Goal: Ask a question: Seek information or help from site administrators or community

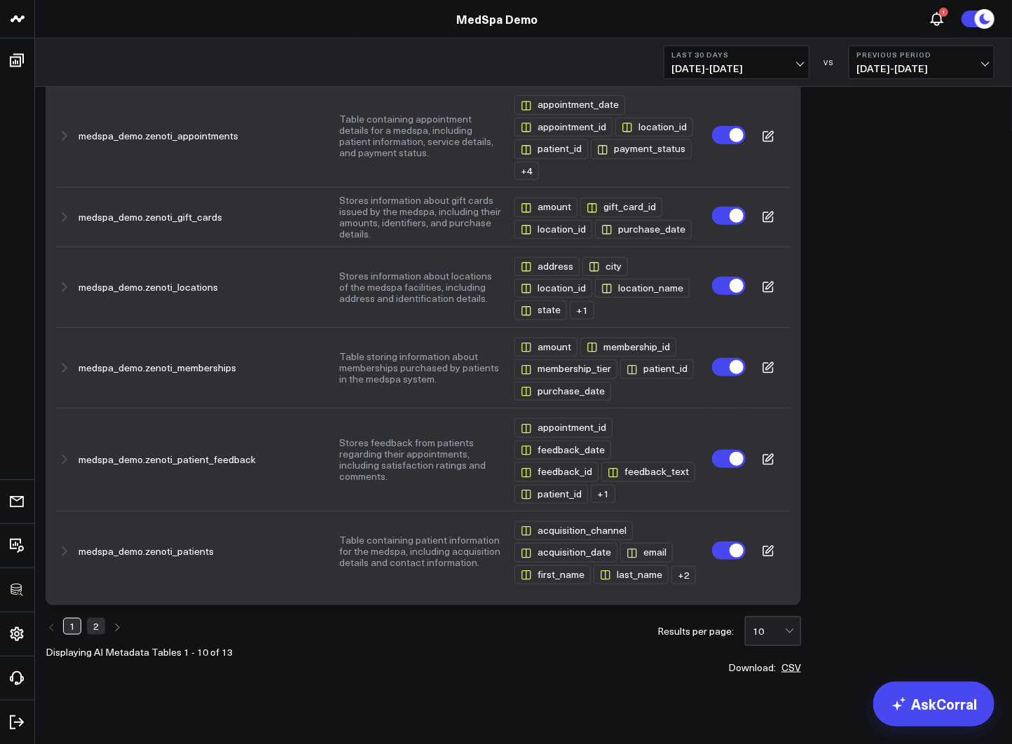
scroll to position [416, 0]
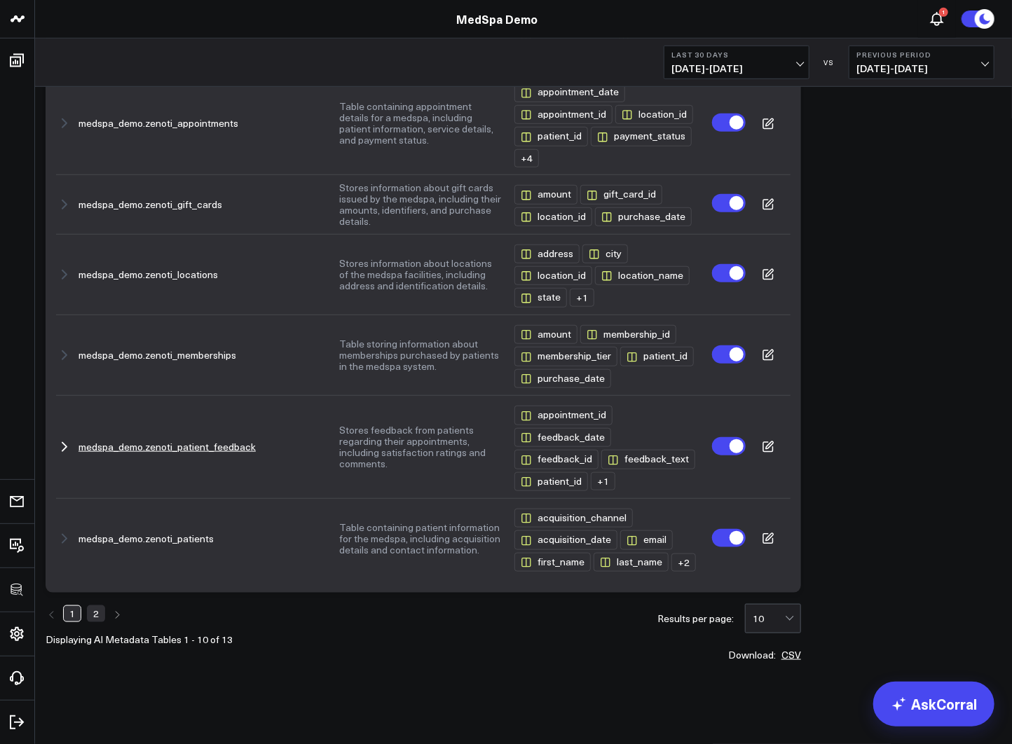
click at [398, 443] on button "Stores feedback from patients regarding their appointments, including satisfact…" at bounding box center [420, 447] width 163 height 45
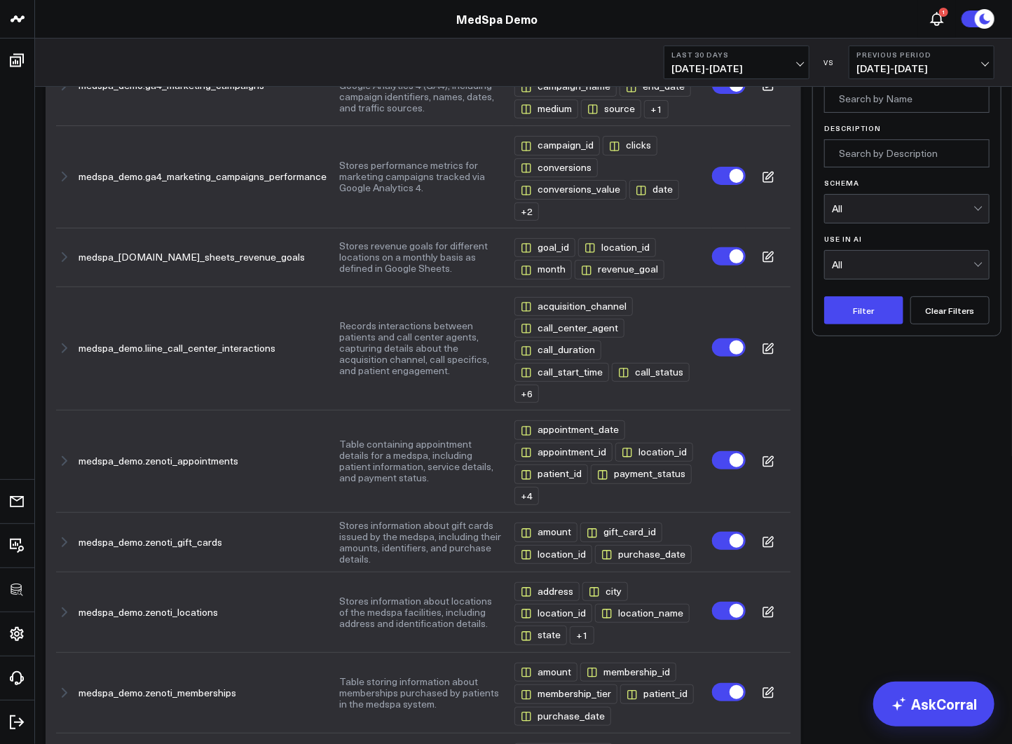
scroll to position [0, 0]
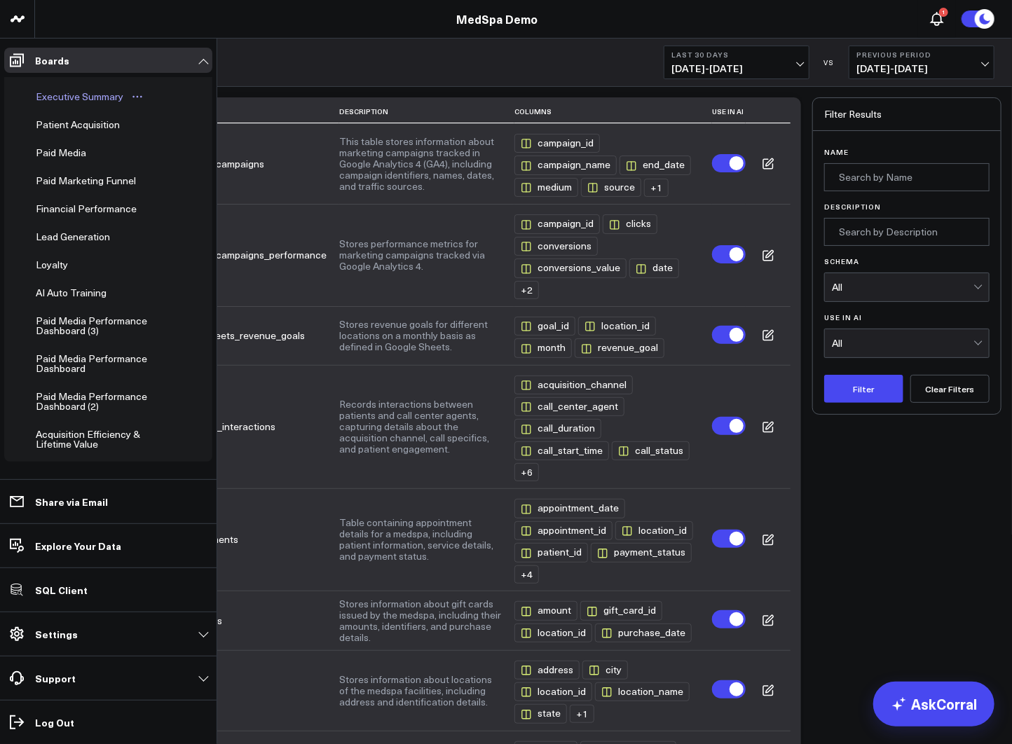
click at [62, 96] on div "Executive Summary" at bounding box center [79, 96] width 95 height 17
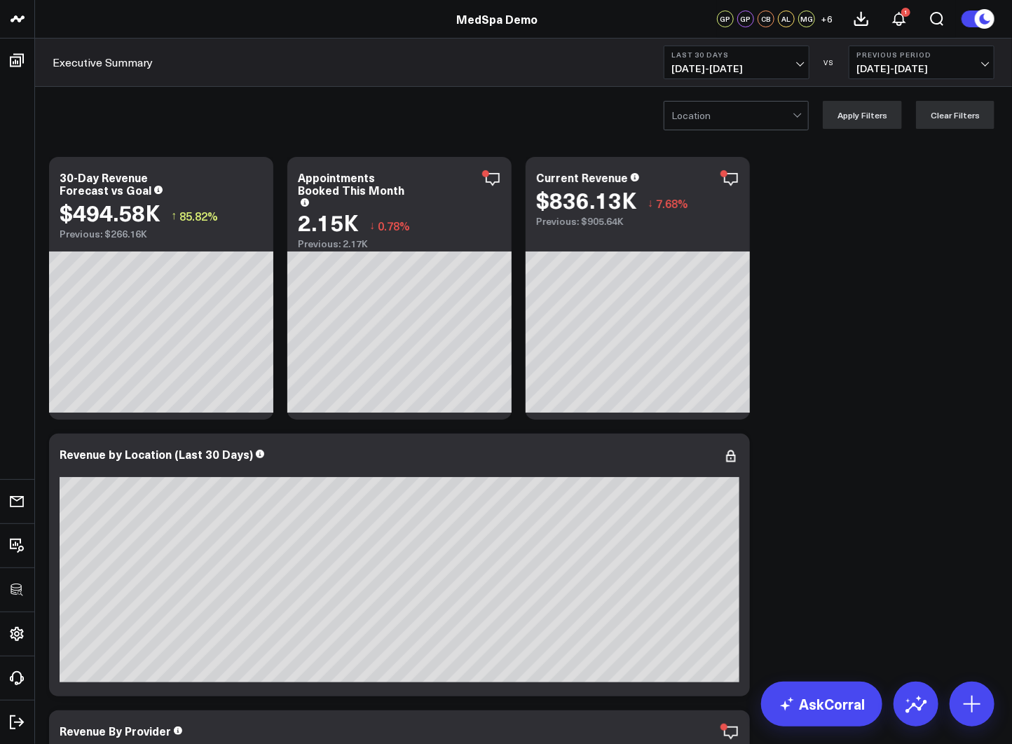
click at [750, 120] on div at bounding box center [731, 116] width 121 height 28
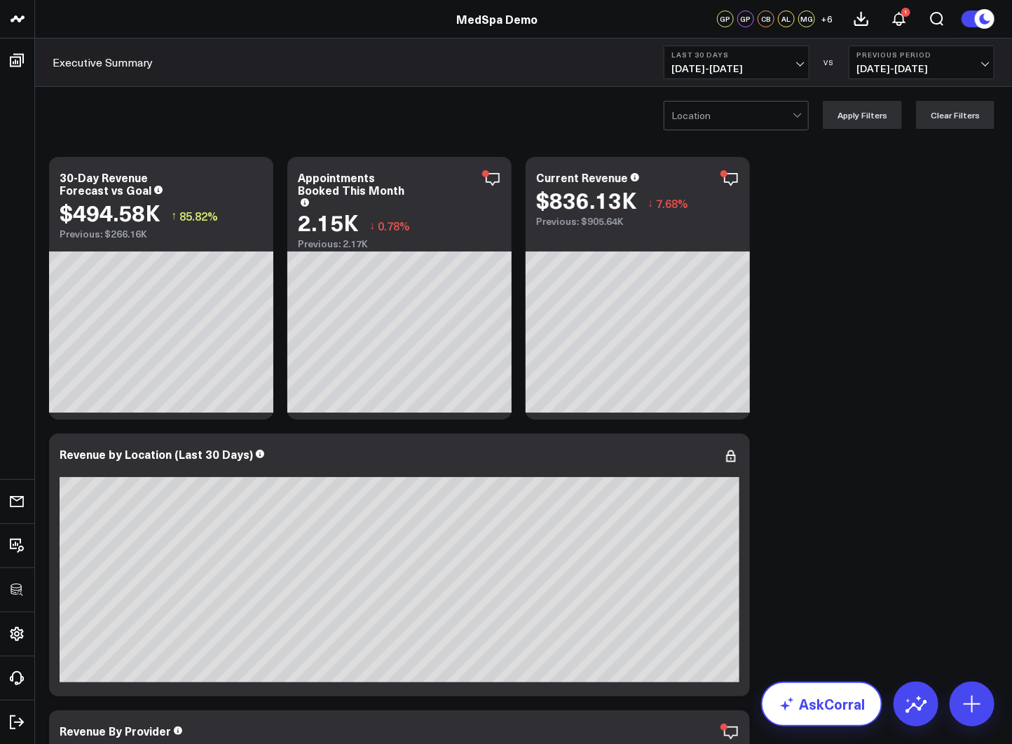
click at [825, 692] on link "AskCorral" at bounding box center [821, 704] width 121 height 45
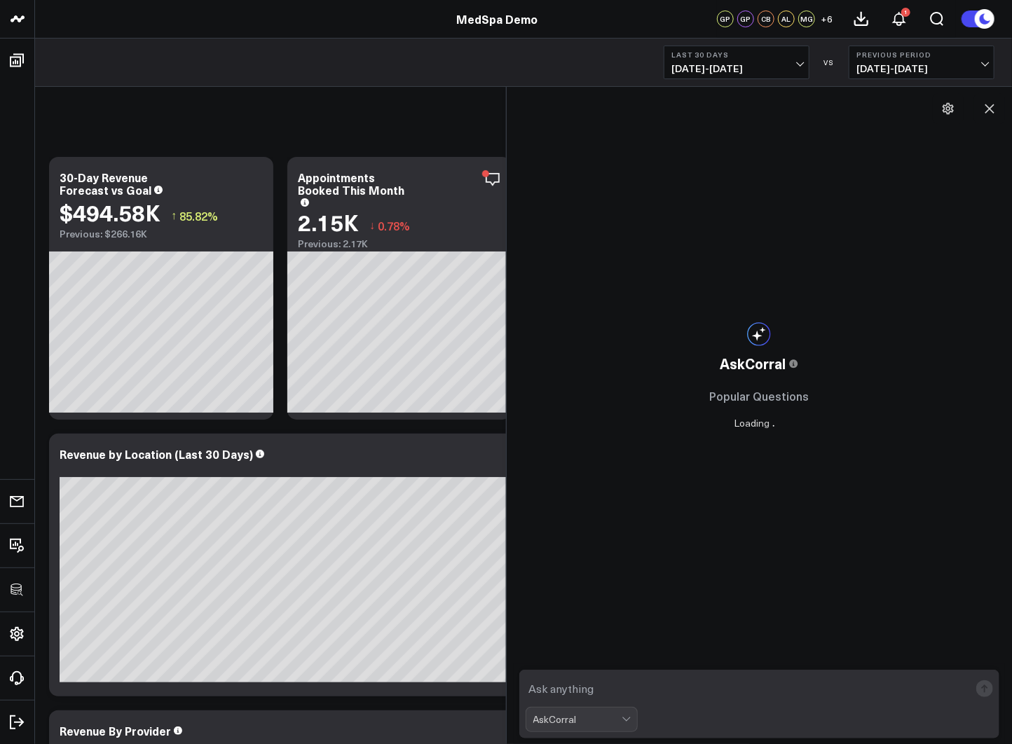
click at [662, 682] on textarea at bounding box center [747, 688] width 444 height 25
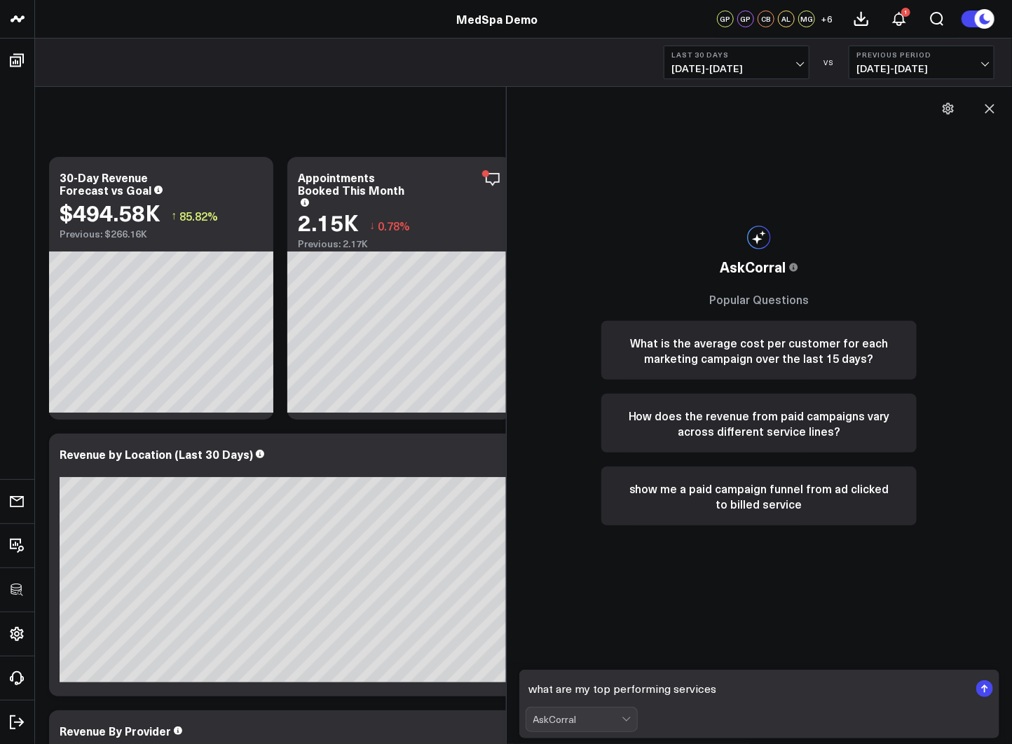
type textarea "what are my top performing services?"
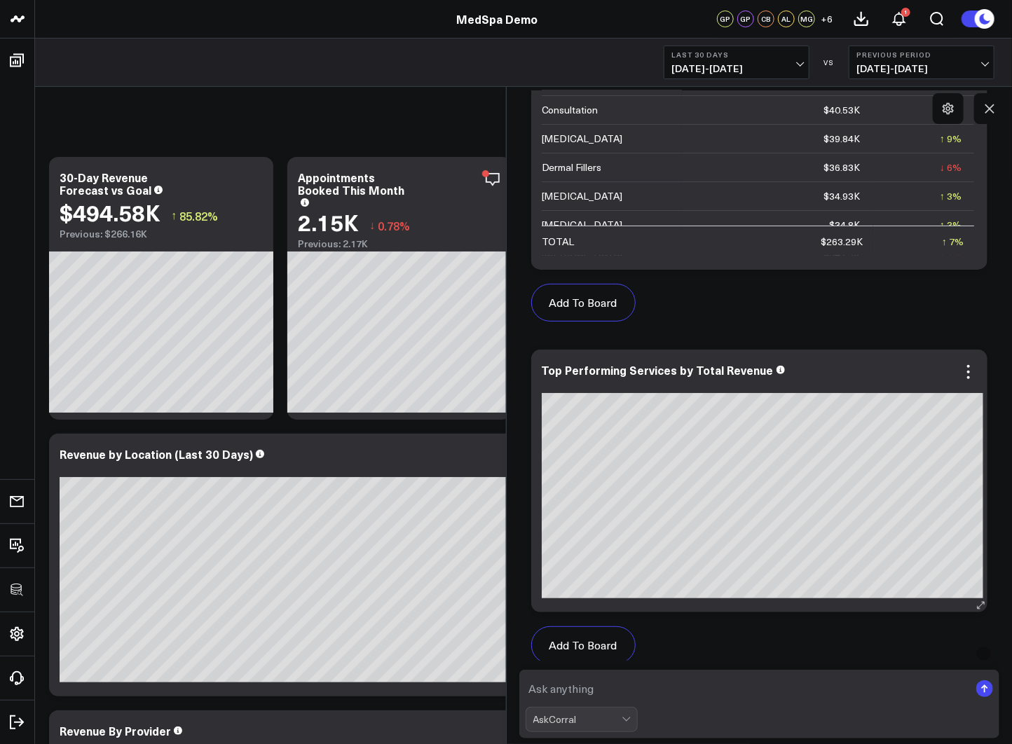
scroll to position [821, 0]
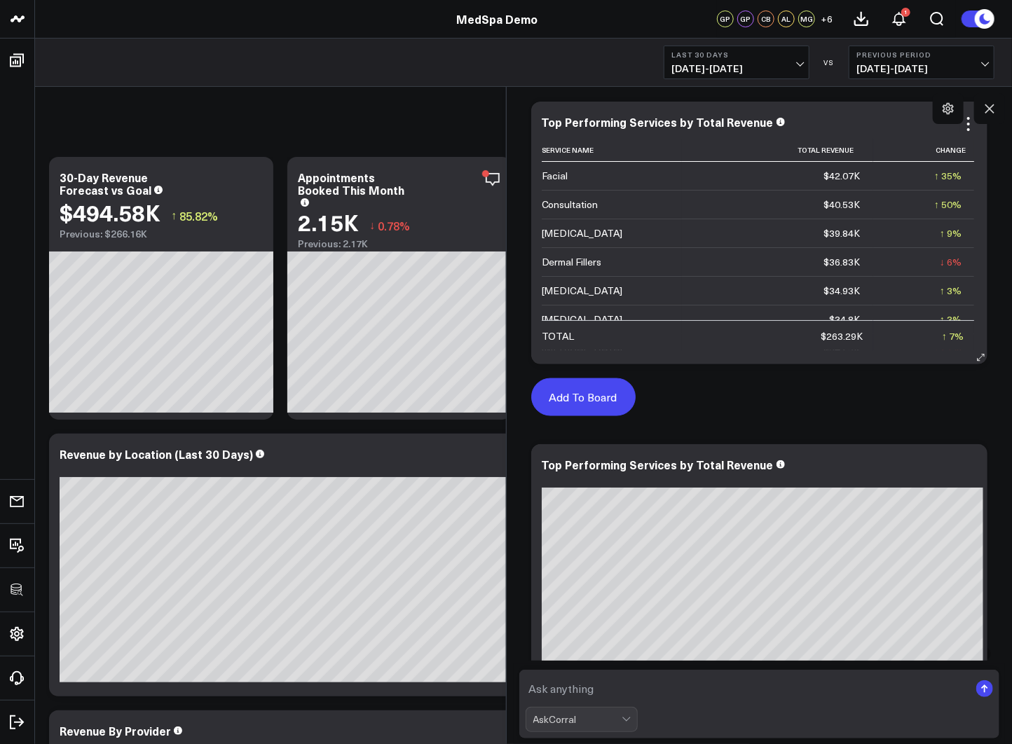
click at [588, 390] on button "Add To Board" at bounding box center [583, 397] width 104 height 38
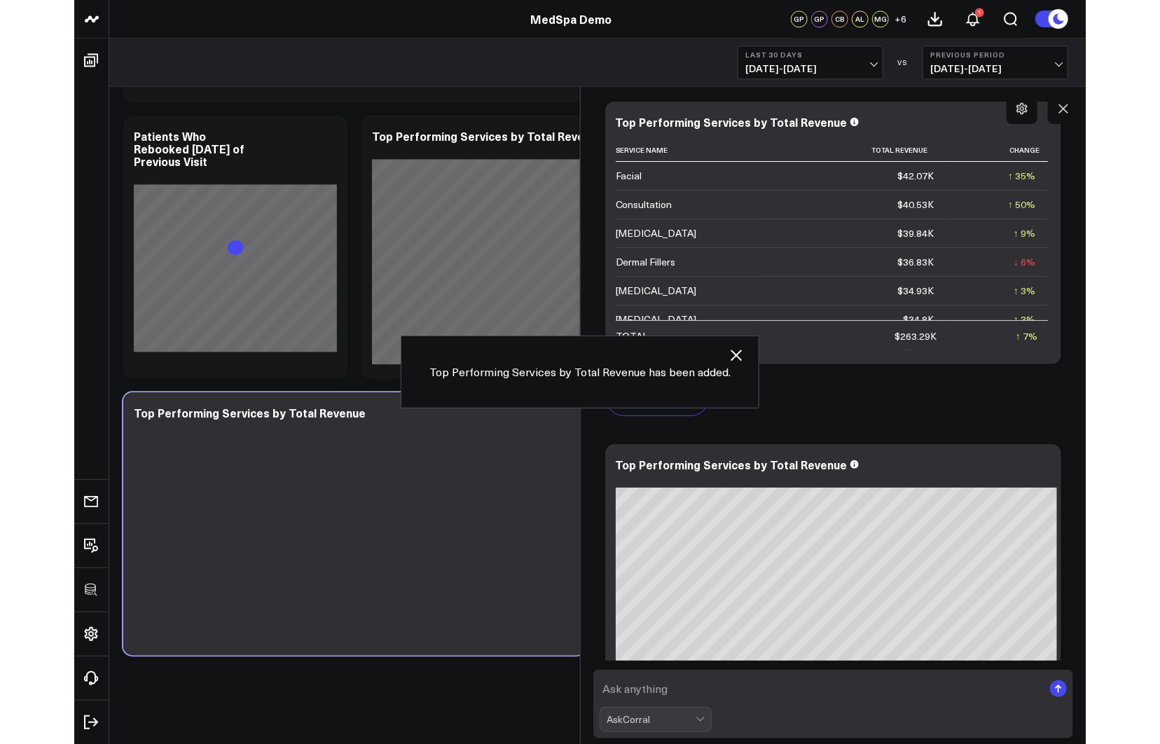
scroll to position [4074, 0]
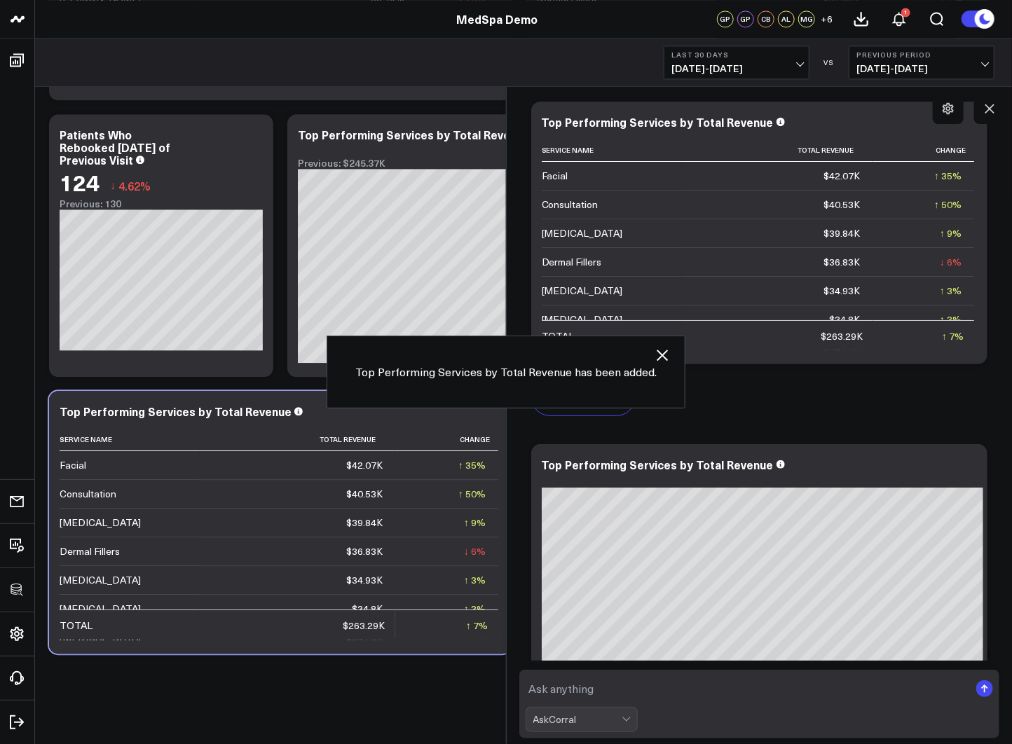
click at [658, 360] on div "Top Performing Services by Total Revenue Service Name Total Revenue Change Faci…" at bounding box center [759, 233] width 457 height 263
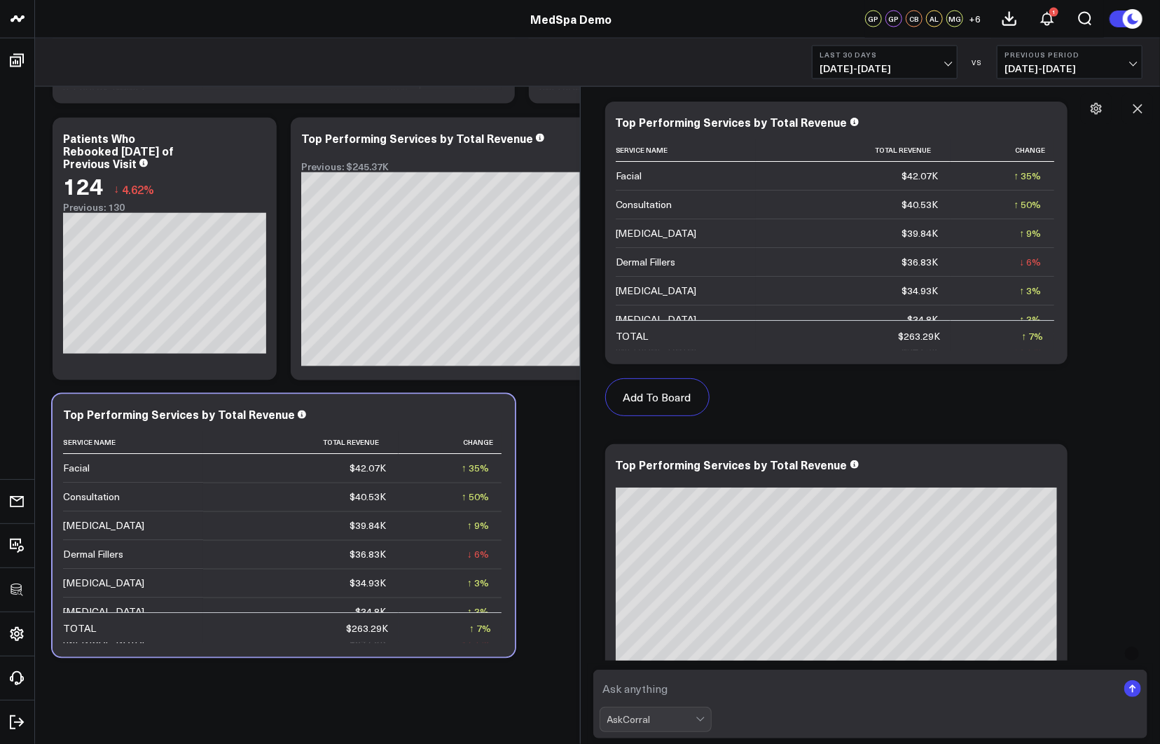
click at [700, 691] on textarea at bounding box center [859, 688] width 518 height 25
click at [1011, 111] on icon at bounding box center [1138, 109] width 14 height 14
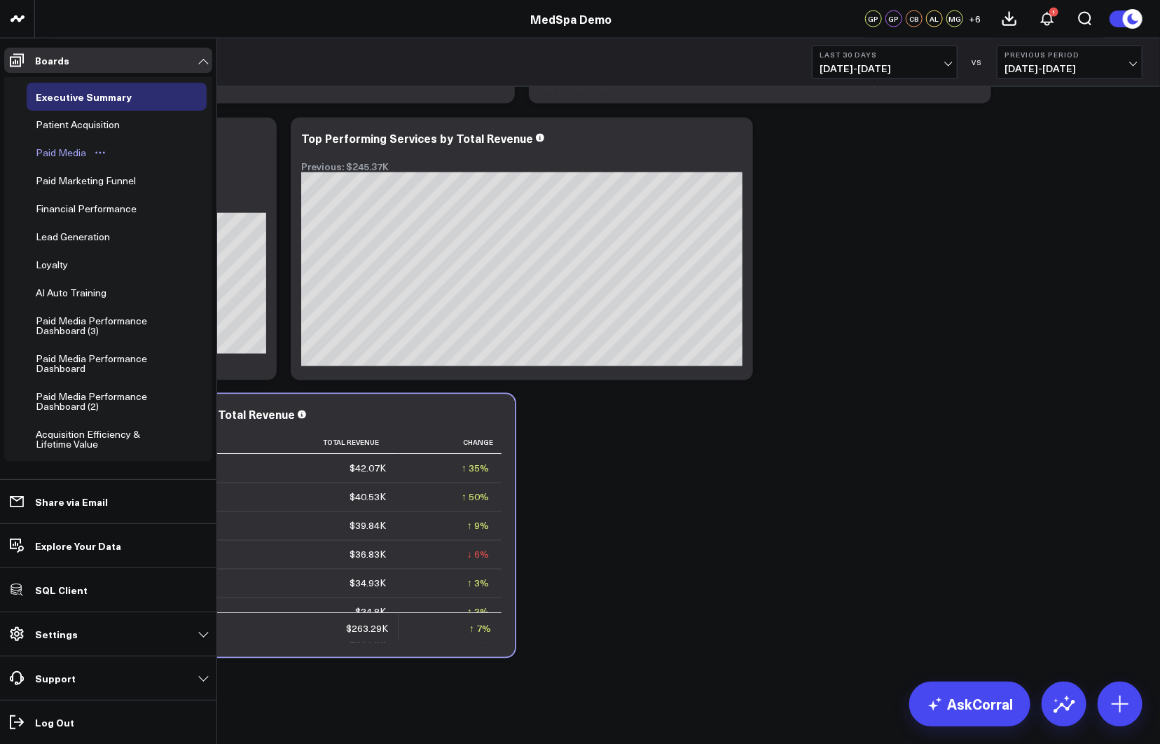
click at [64, 149] on div "Paid Media" at bounding box center [60, 152] width 57 height 17
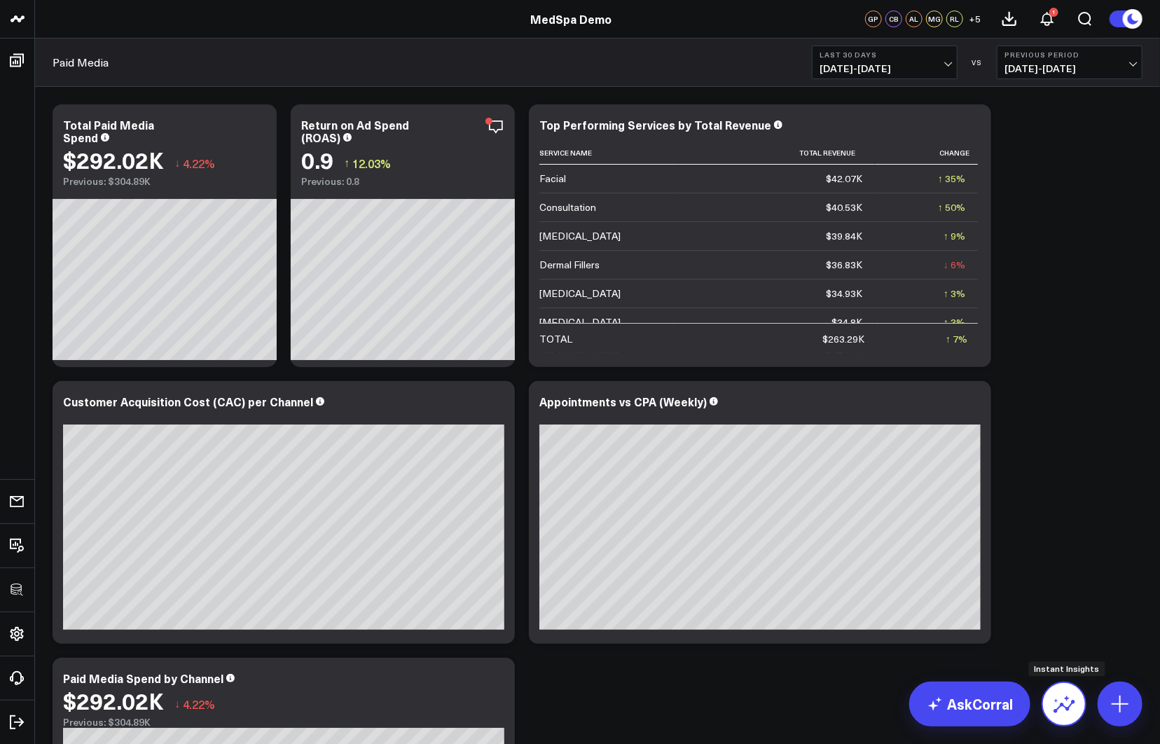
click at [1011, 698] on icon at bounding box center [1062, 700] width 16 height 8
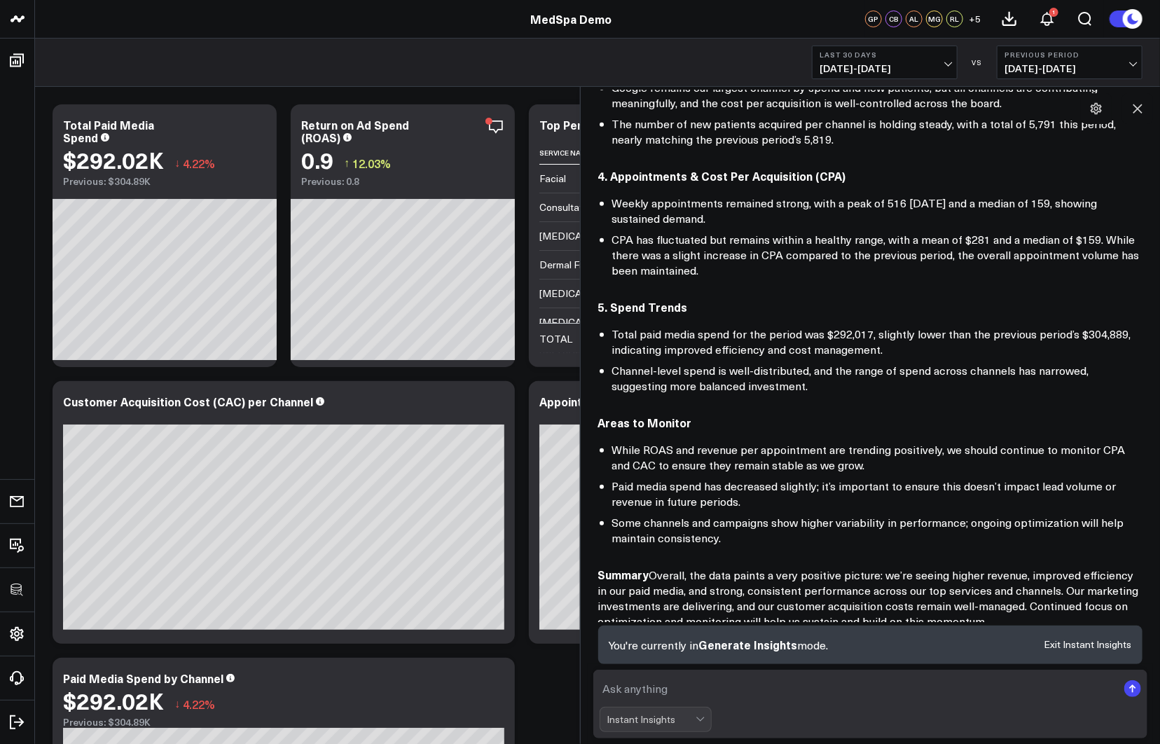
scroll to position [709, 0]
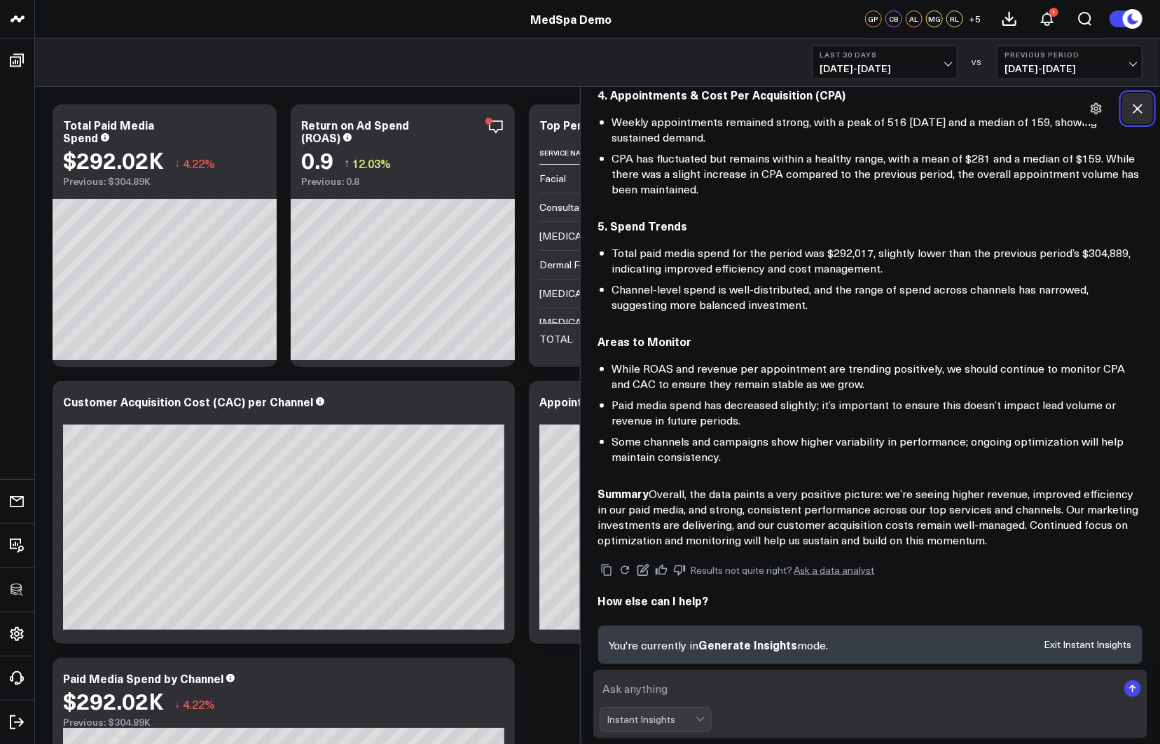
click at [1011, 106] on icon at bounding box center [1137, 108] width 9 height 9
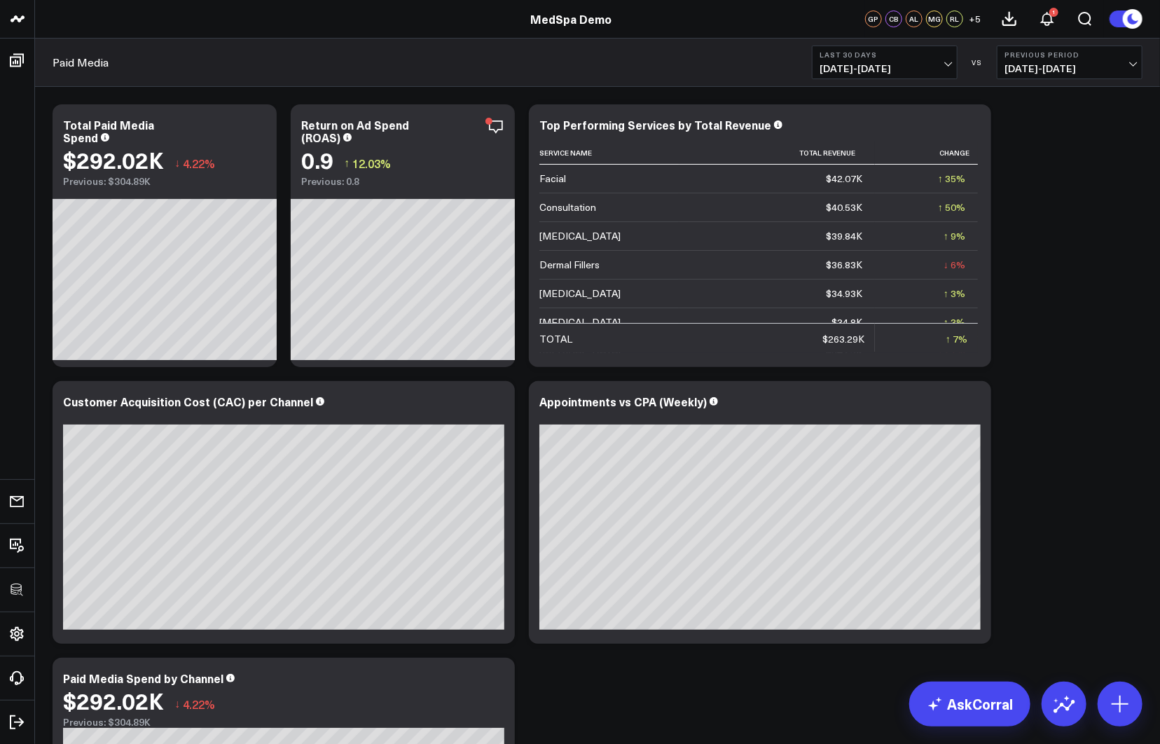
scroll to position [671, 0]
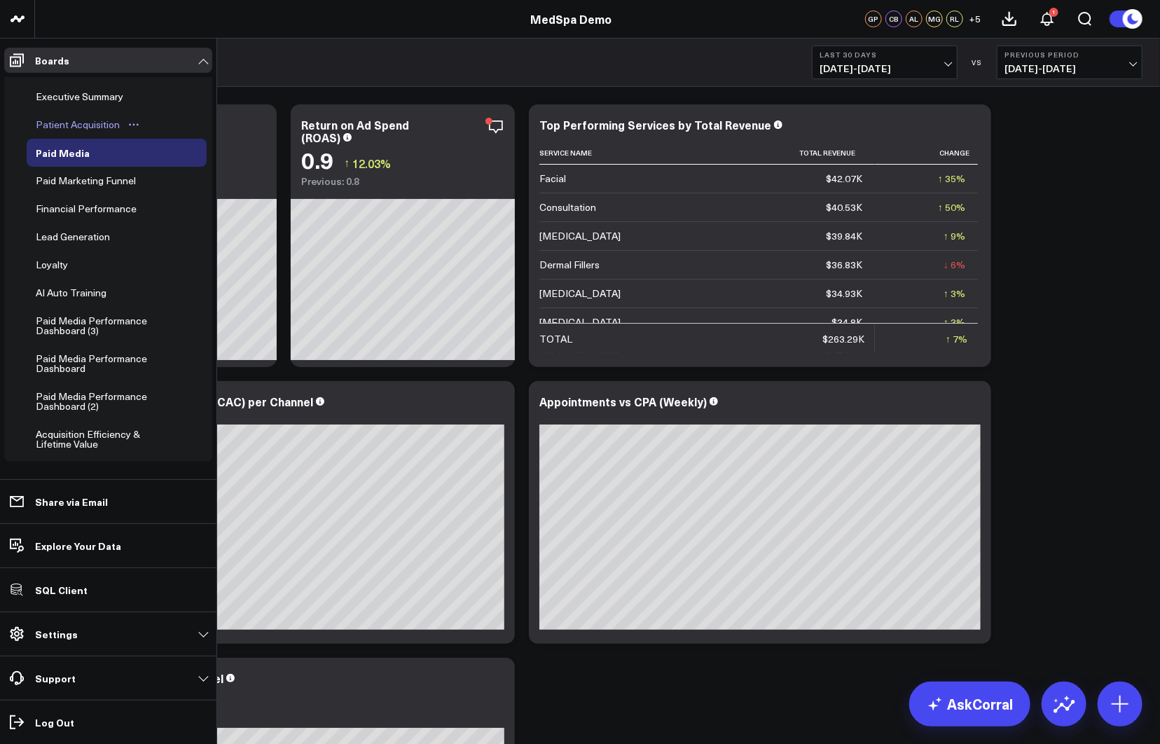
click at [74, 122] on div "Patient Acquisition" at bounding box center [77, 124] width 91 height 17
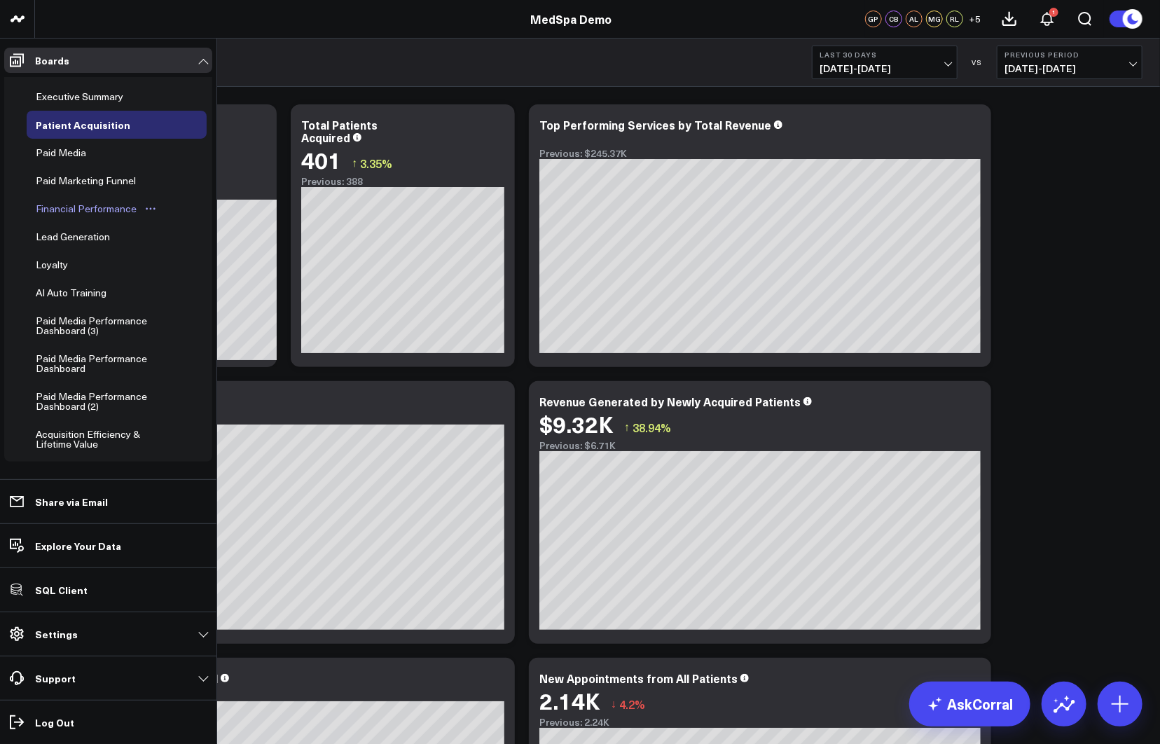
click at [78, 207] on div "Financial Performance" at bounding box center [86, 208] width 108 height 17
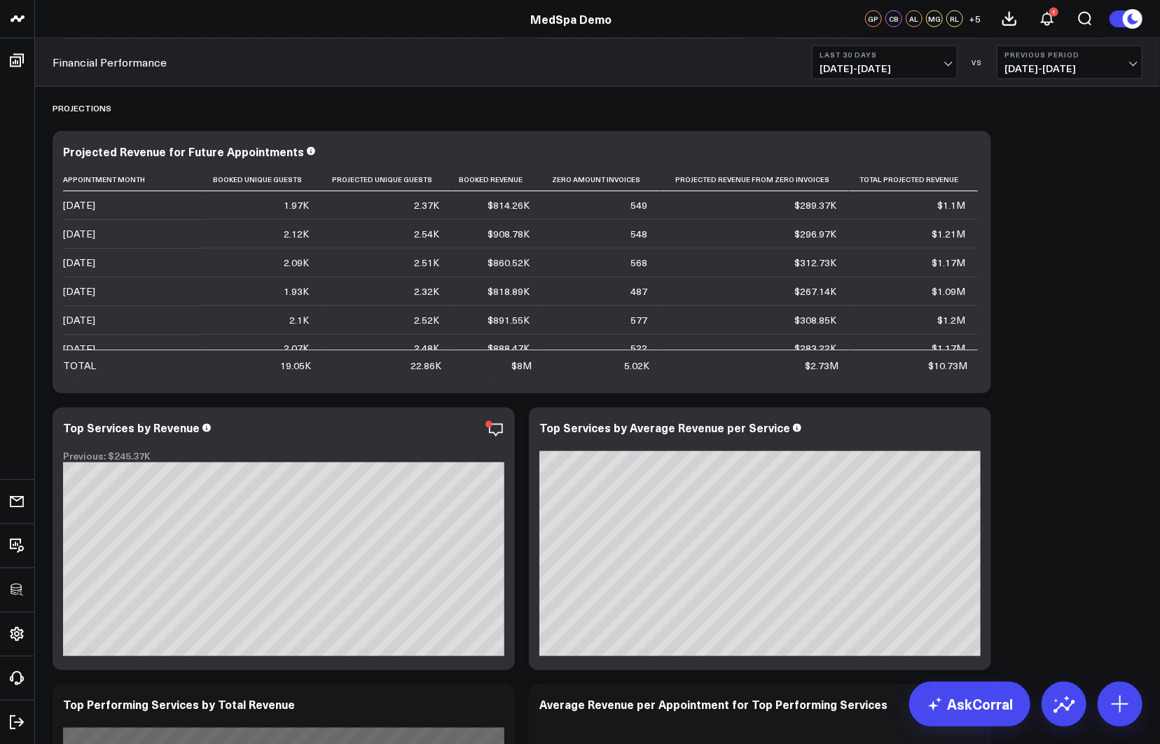
scroll to position [1151, 0]
